Goal: Go to known website: Access a specific website the user already knows

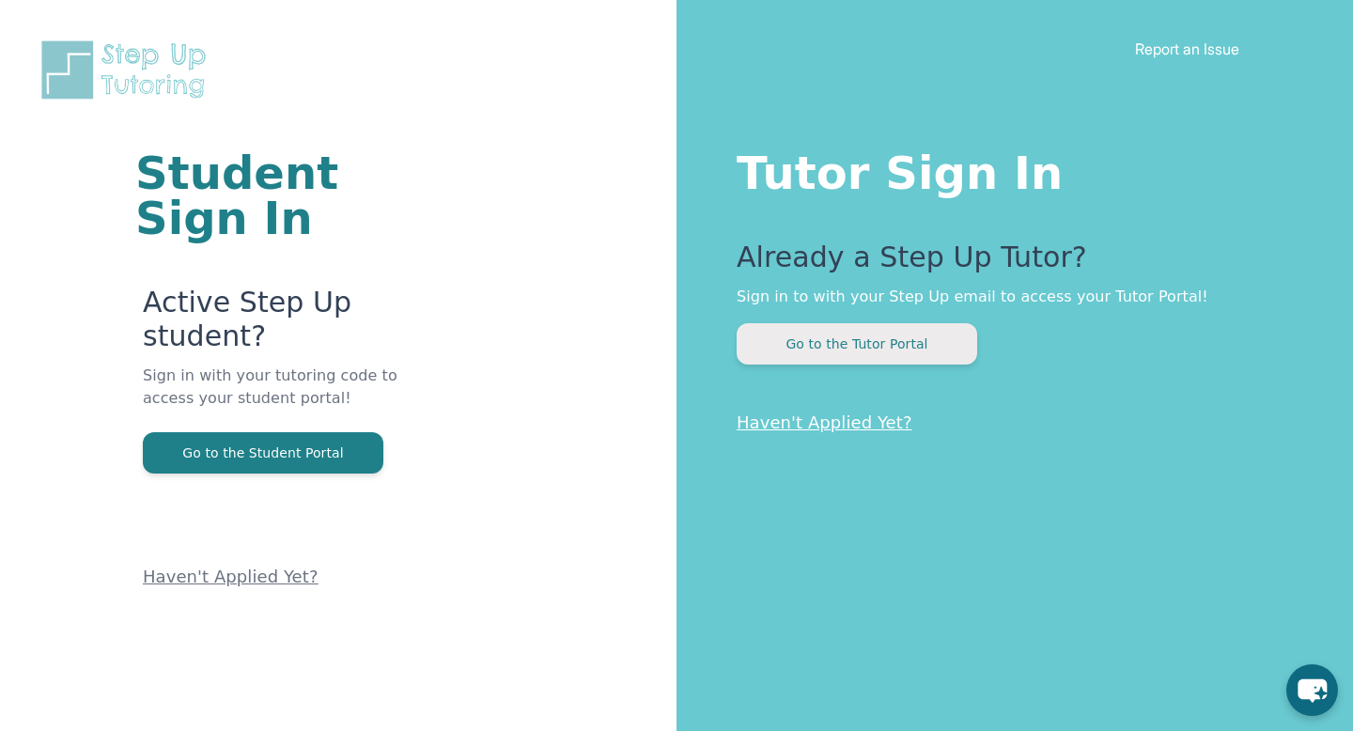
click at [932, 352] on button "Go to the Tutor Portal" at bounding box center [856, 343] width 240 height 41
